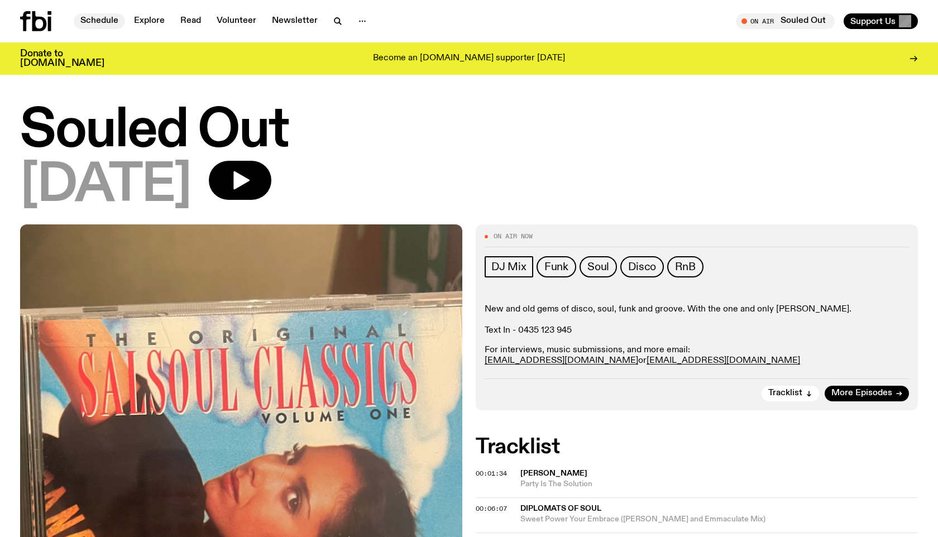
click at [98, 22] on link "Schedule" at bounding box center [99, 21] width 51 height 16
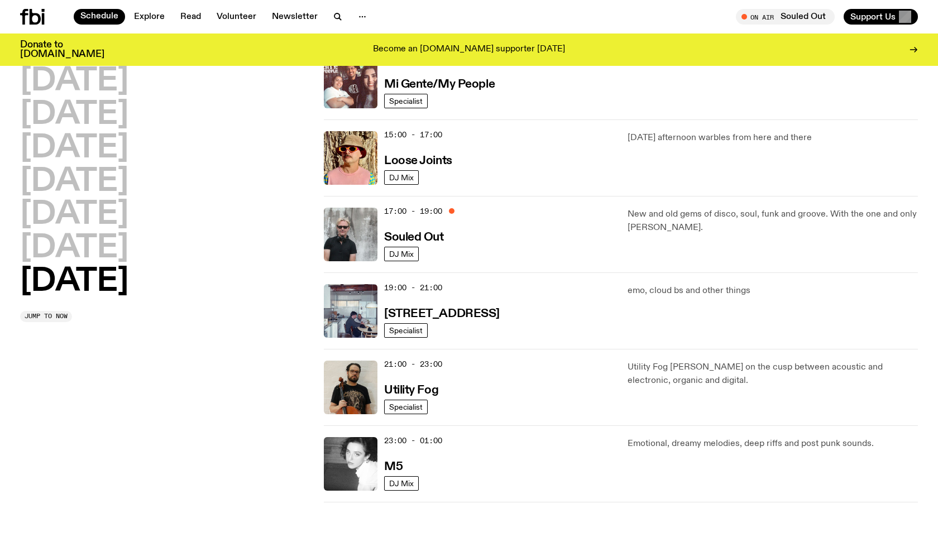
scroll to position [587, 0]
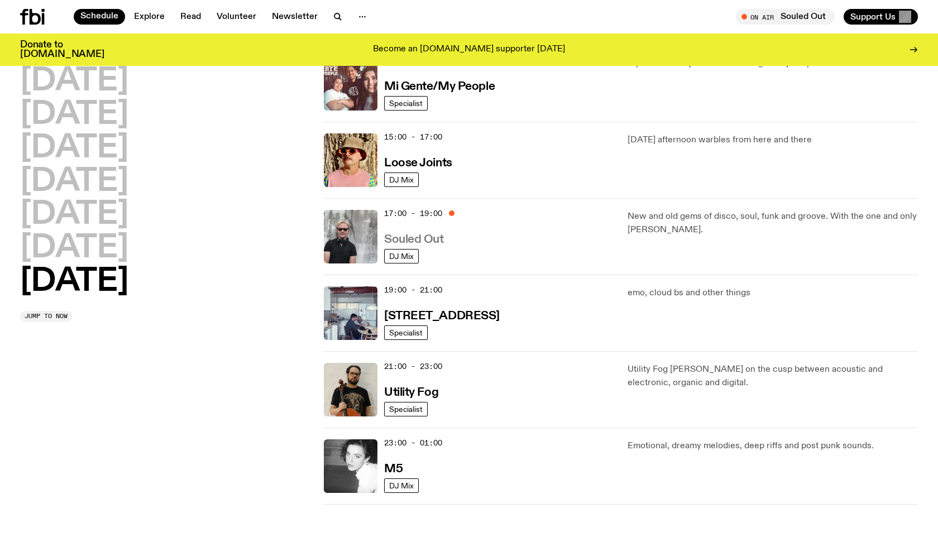
click at [426, 237] on h3 "Souled Out" at bounding box center [414, 240] width 60 height 12
